Goal: Navigation & Orientation: Find specific page/section

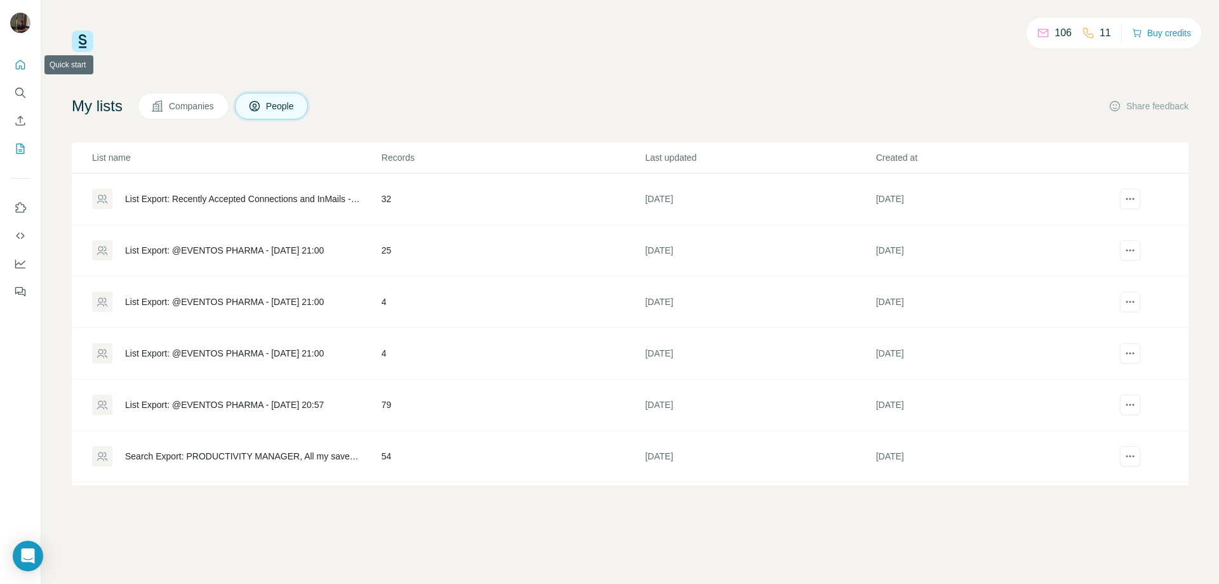
click at [20, 64] on icon "Quick start" at bounding box center [20, 64] width 13 height 13
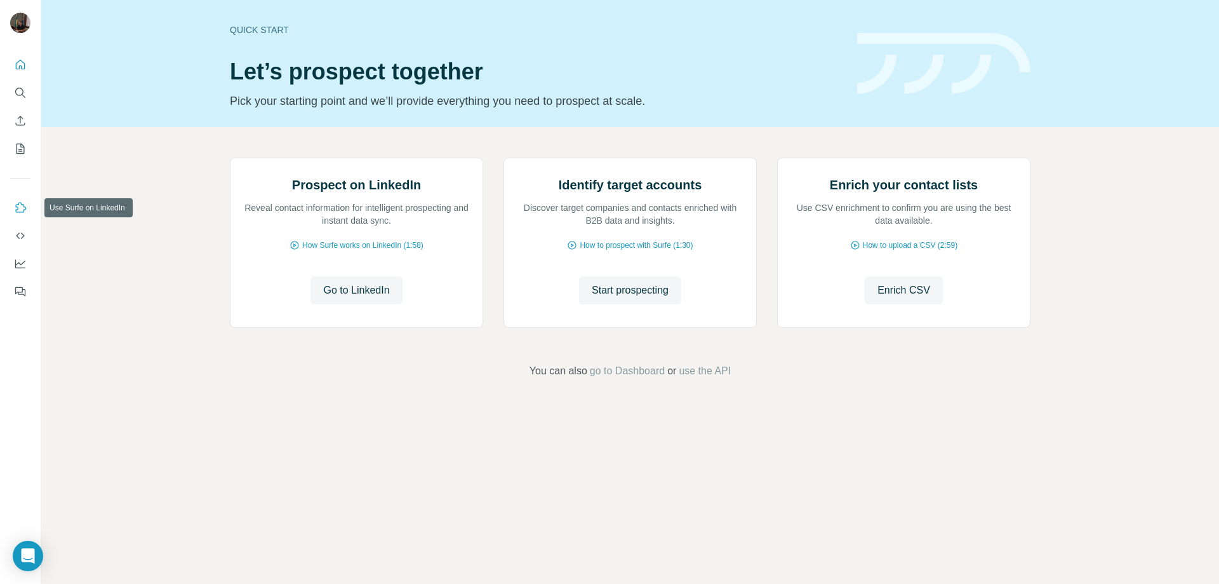
click at [21, 206] on icon "Use Surfe on LinkedIn" at bounding box center [20, 207] width 13 height 13
click at [18, 267] on icon "Dashboard" at bounding box center [20, 264] width 10 height 9
click at [18, 264] on icon "Dashboard" at bounding box center [20, 263] width 13 height 13
